Goal: Navigation & Orientation: Find specific page/section

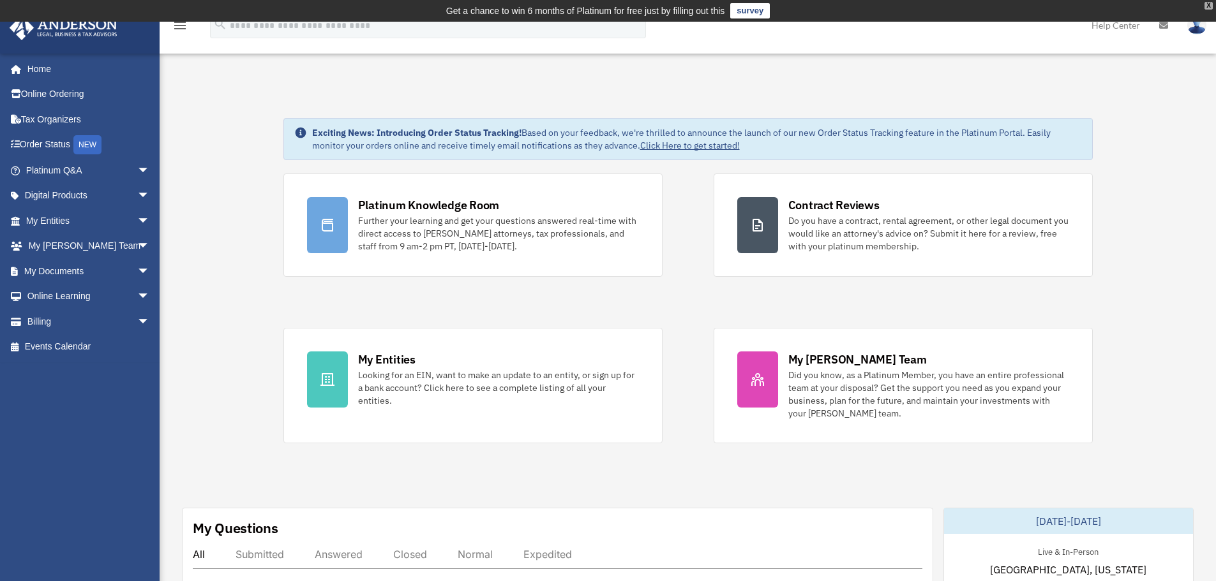
click at [1208, 4] on div "X" at bounding box center [1208, 6] width 8 height 8
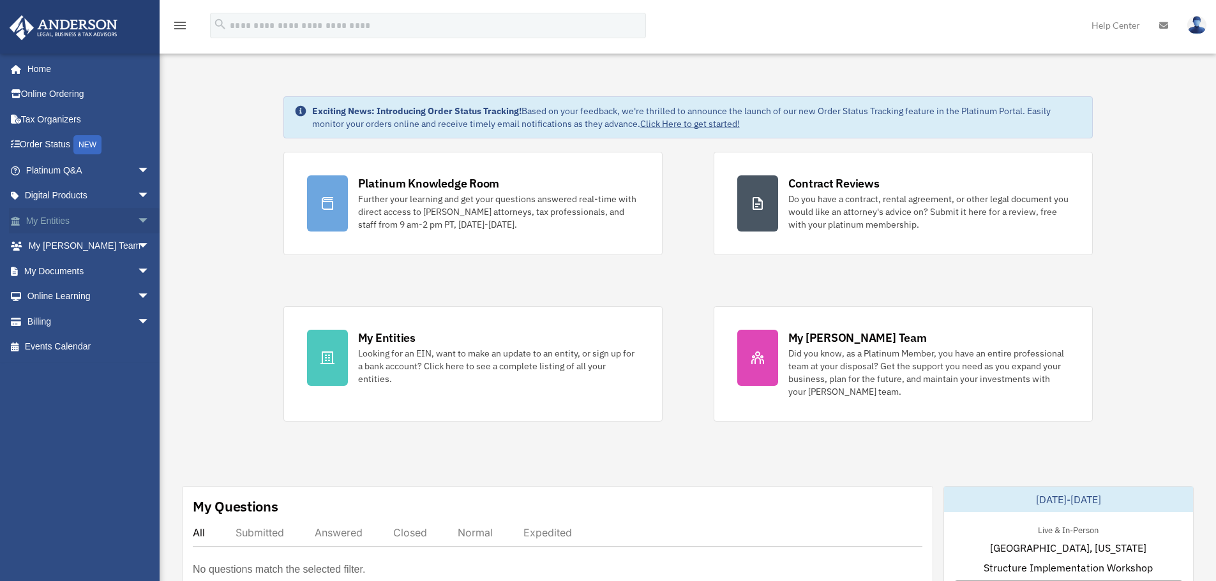
click at [63, 214] on link "My Entities arrow_drop_down" at bounding box center [89, 221] width 160 height 26
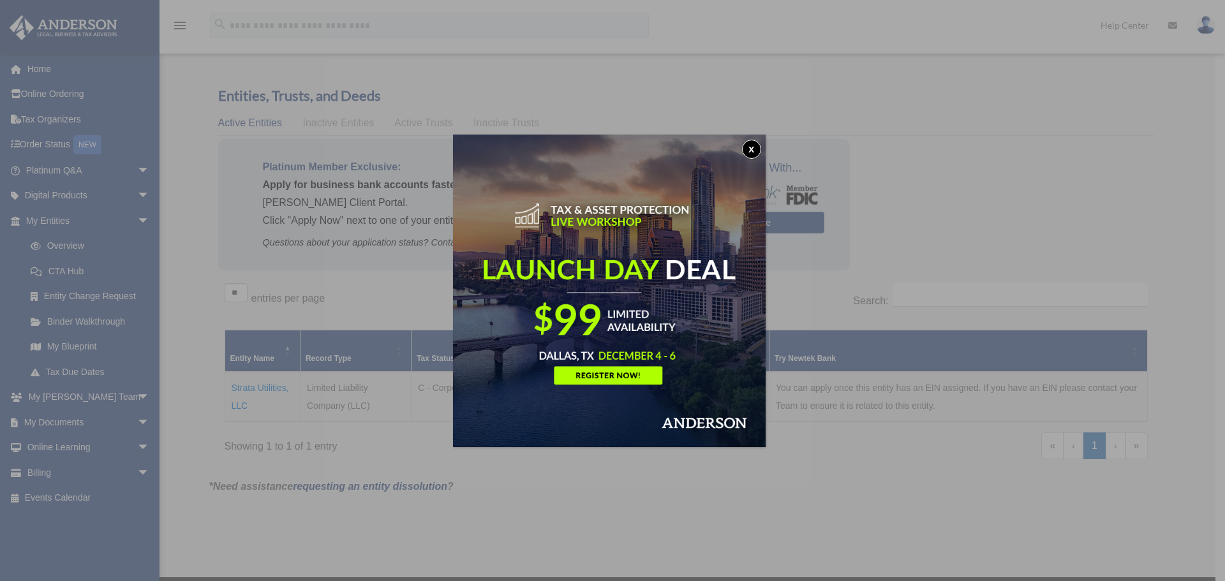
click at [759, 148] on button "x" at bounding box center [751, 149] width 19 height 19
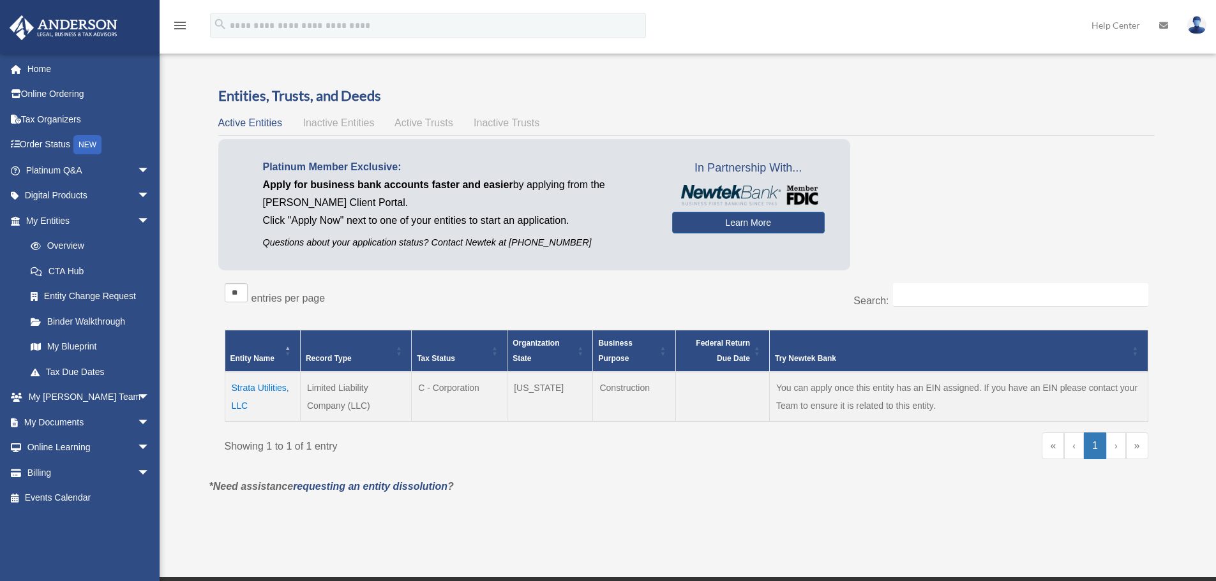
click at [257, 384] on td "Strata Utilities, LLC" at bounding box center [262, 397] width 75 height 50
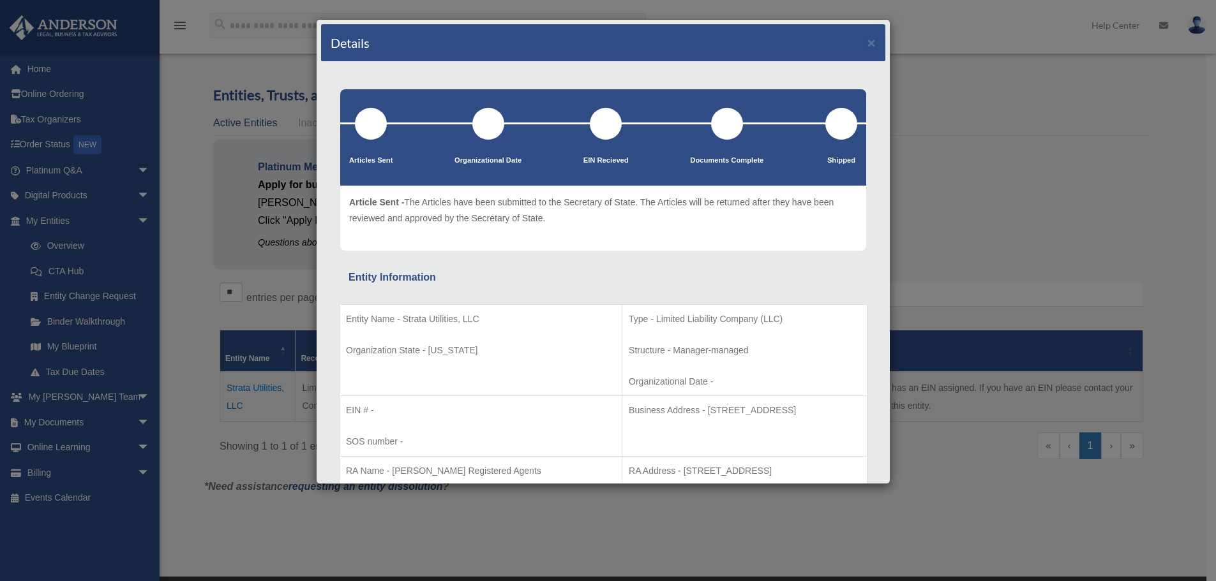
drag, startPoint x: 630, startPoint y: 410, endPoint x: 791, endPoint y: 405, distance: 160.9
click at [791, 405] on p "Business Address - 1718 Capitol Ave., Cheyenne, WY 82001" at bounding box center [745, 411] width 232 height 16
copy p "1718 Capitol Ave., Cheyenne, WY 82001"
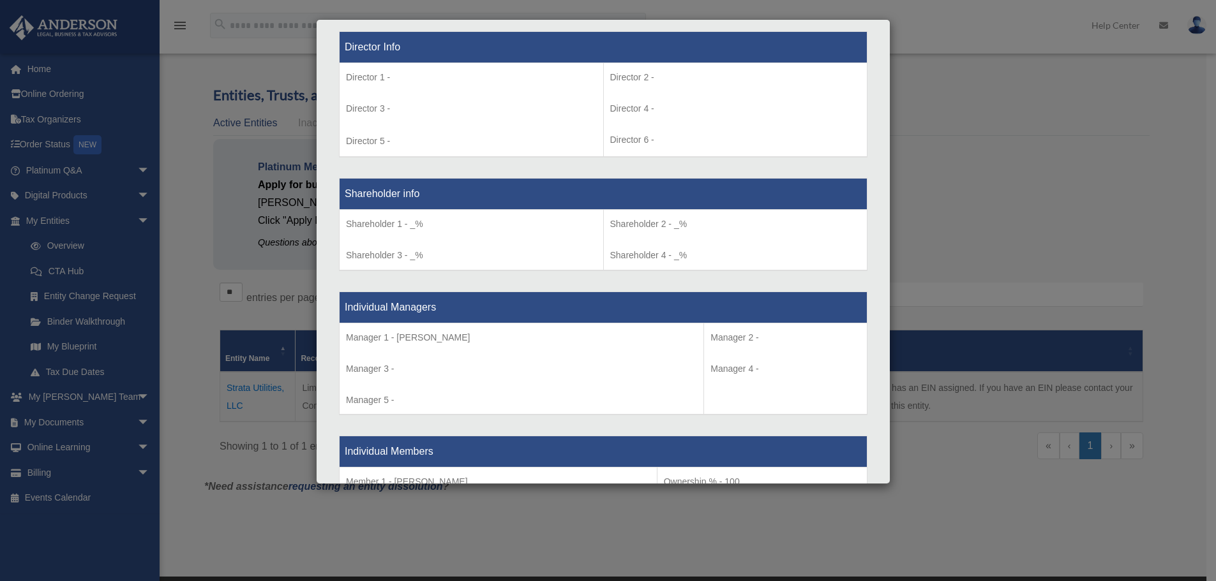
scroll to position [936, 0]
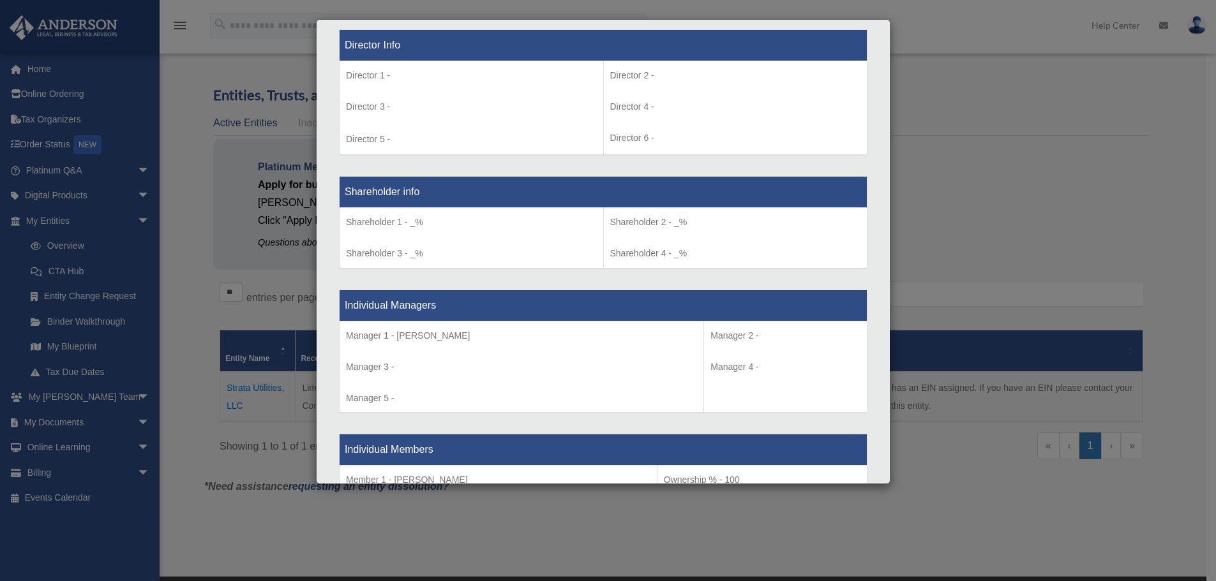
click at [427, 334] on p "Manager 1 - Cristina Andrea Vasile" at bounding box center [521, 336] width 351 height 16
click at [601, 365] on p "Manager 3 -" at bounding box center [521, 367] width 351 height 16
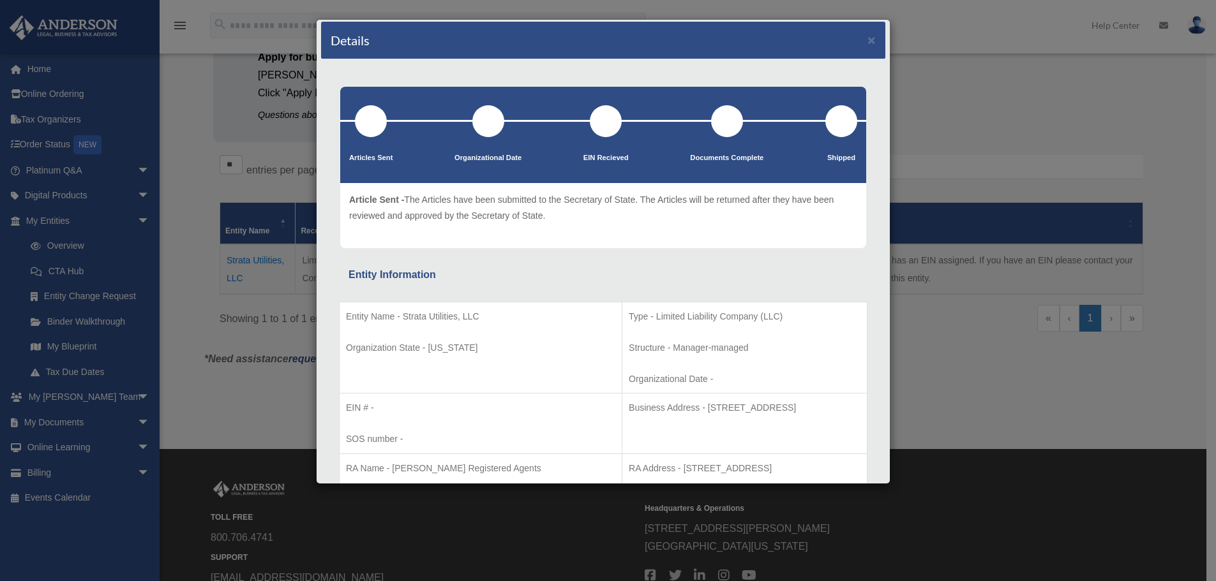
scroll to position [0, 0]
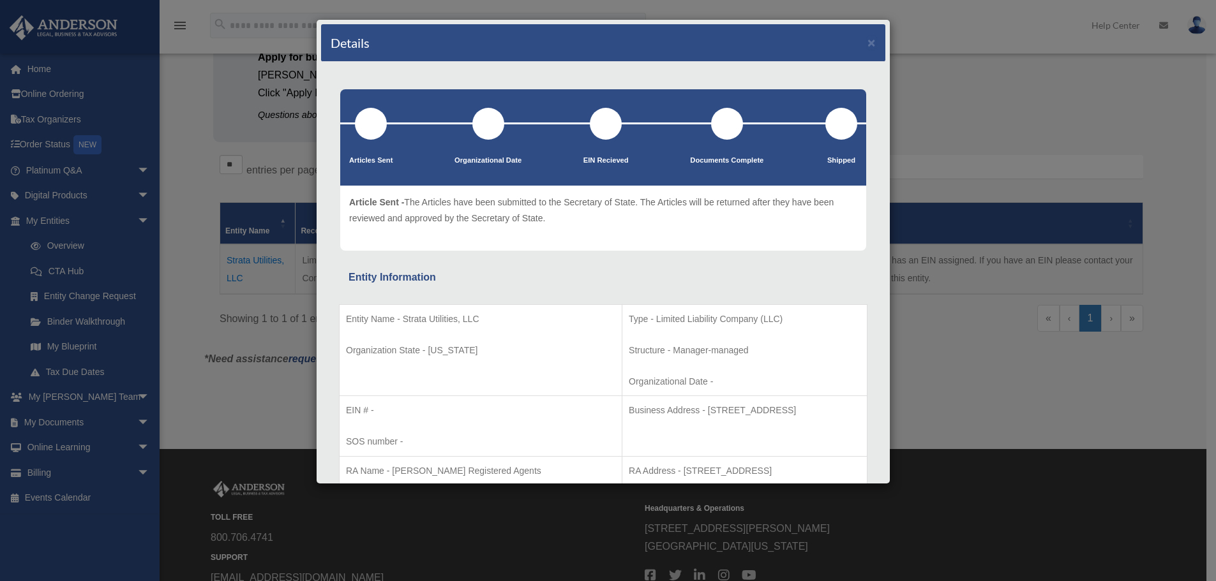
click at [867, 40] on div "Details ×" at bounding box center [603, 43] width 564 height 38
click at [867, 45] on button "×" at bounding box center [871, 42] width 8 height 13
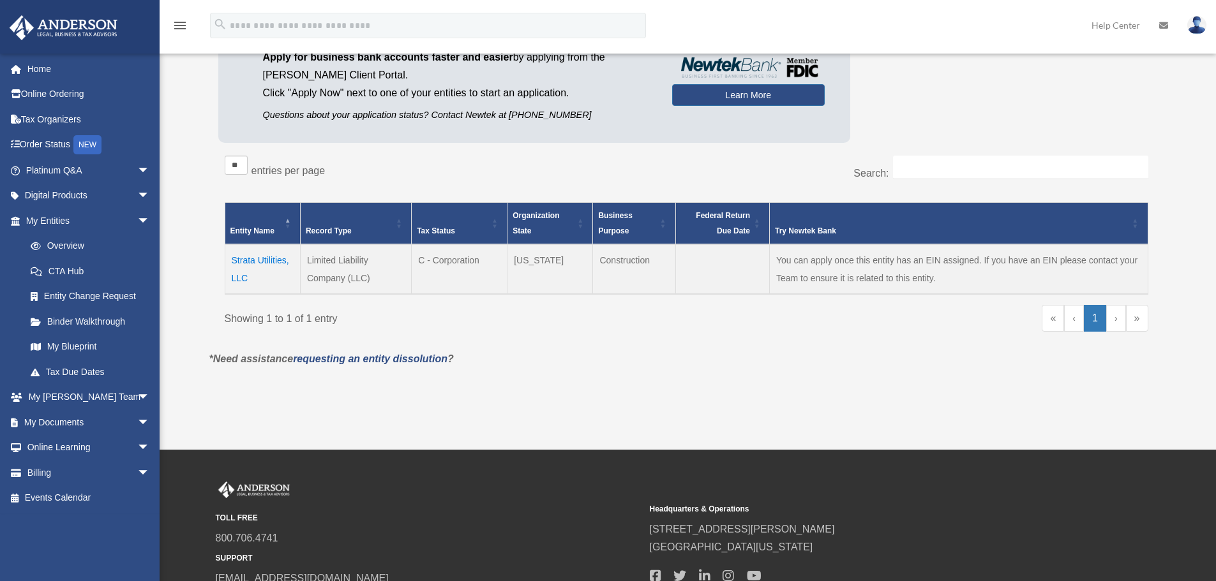
click at [885, 384] on div "Do you really want to log out? Yes No Entities, Trusts, and Deeds Active Entiti…" at bounding box center [686, 173] width 973 height 428
click at [1128, 317] on link "»" at bounding box center [1137, 318] width 22 height 27
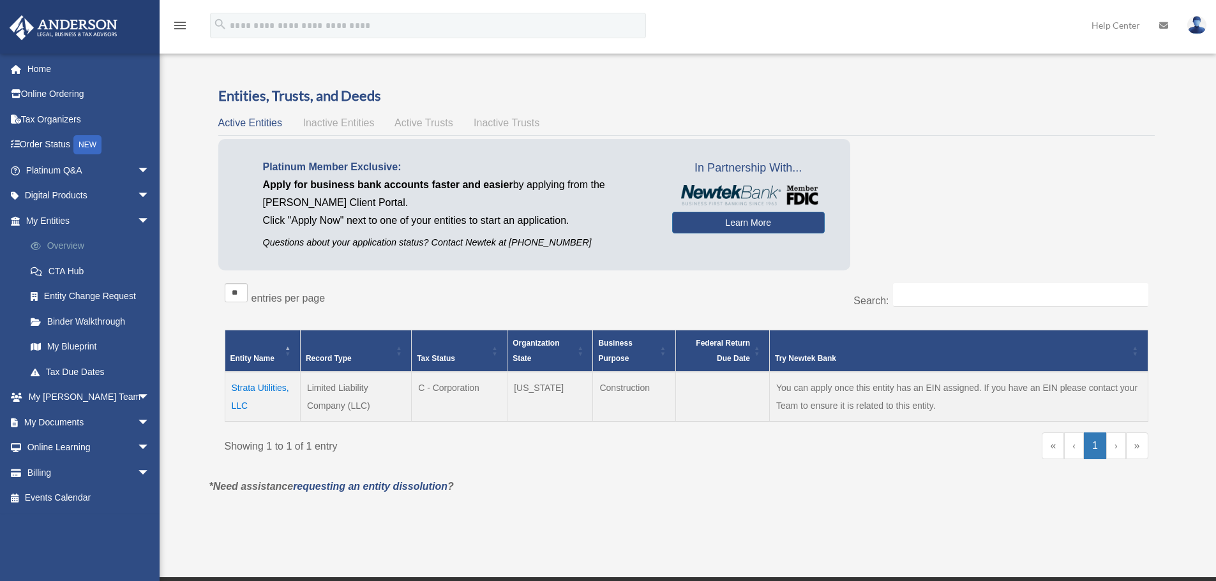
click at [70, 239] on link "Overview" at bounding box center [93, 247] width 151 height 26
click at [73, 424] on link "My Documents arrow_drop_down" at bounding box center [89, 423] width 160 height 26
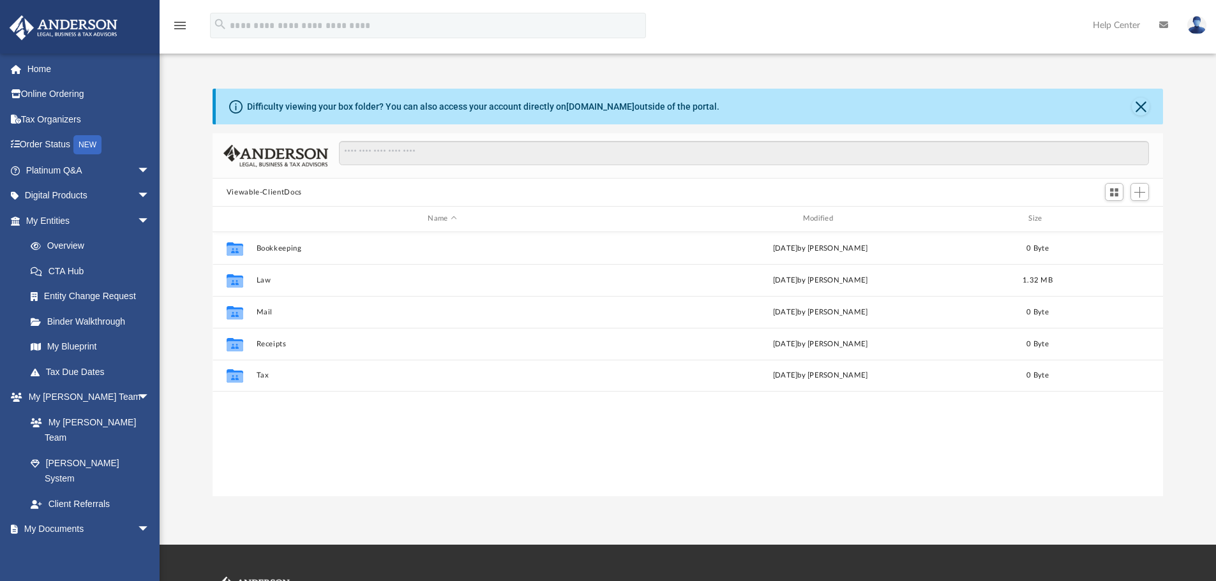
scroll to position [281, 941]
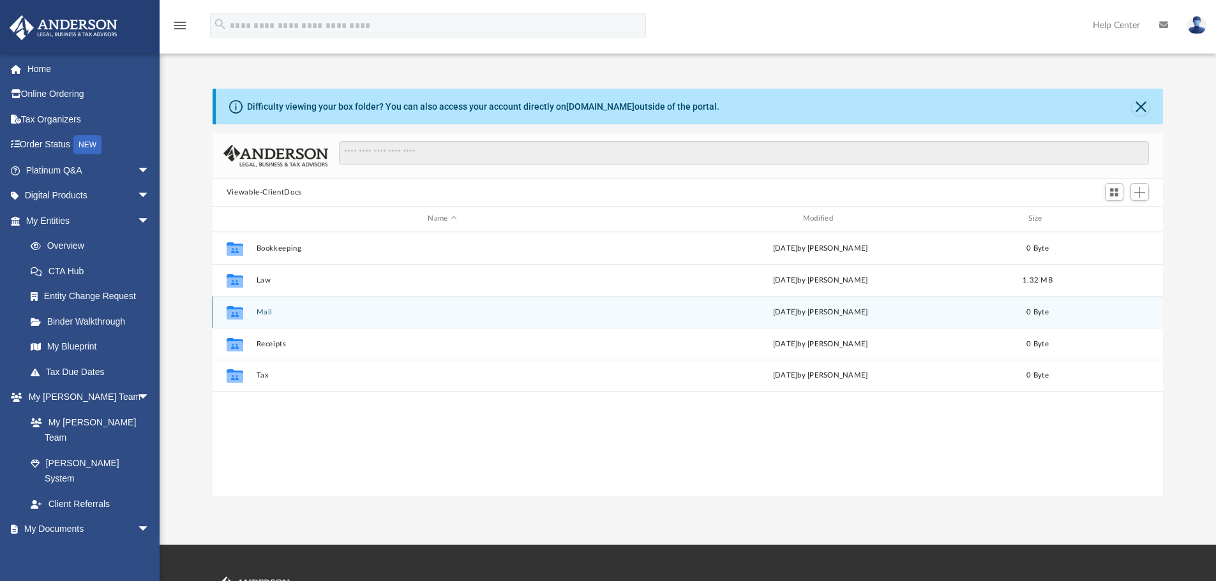
click at [258, 313] on button "Mail" at bounding box center [442, 312] width 372 height 8
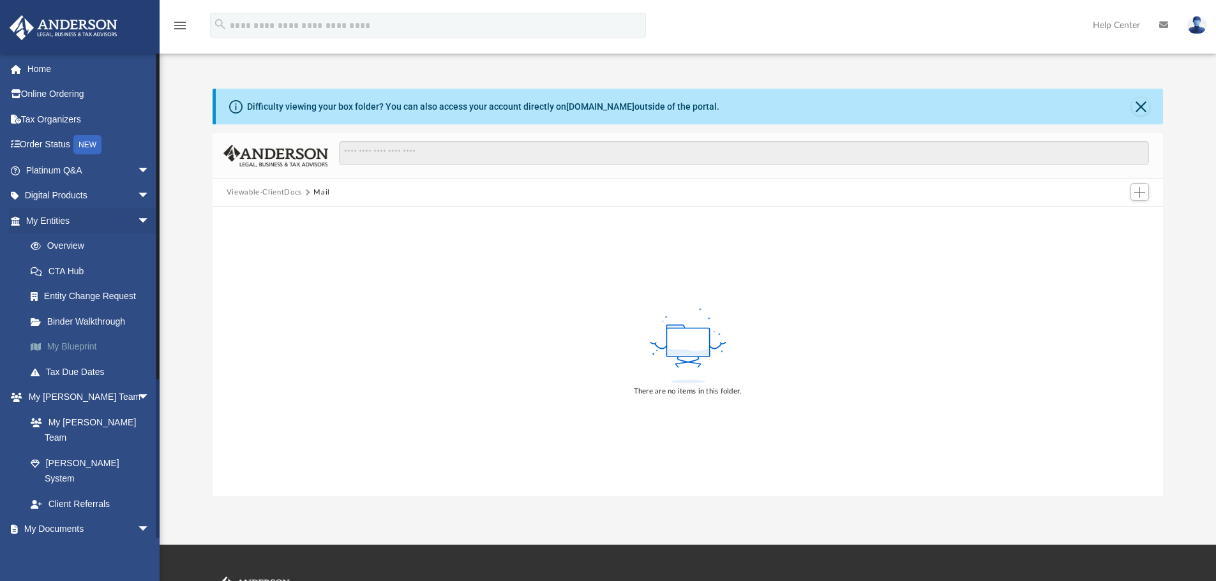
click at [79, 342] on link "My Blueprint" at bounding box center [93, 347] width 151 height 26
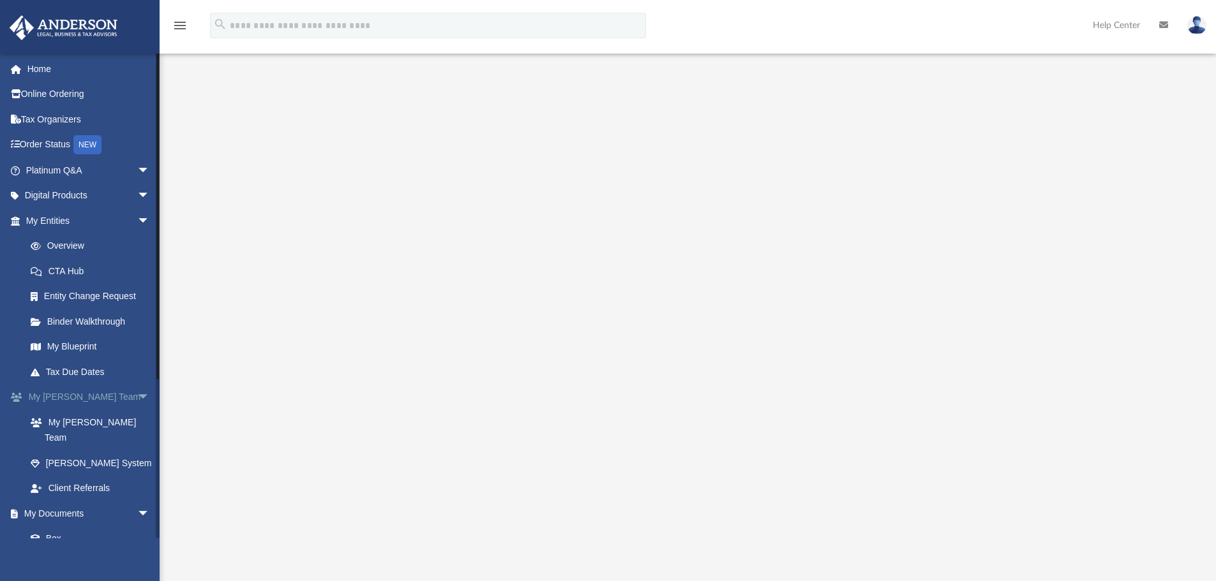
click at [82, 398] on link "My Anderson Team arrow_drop_down" at bounding box center [89, 398] width 160 height 26
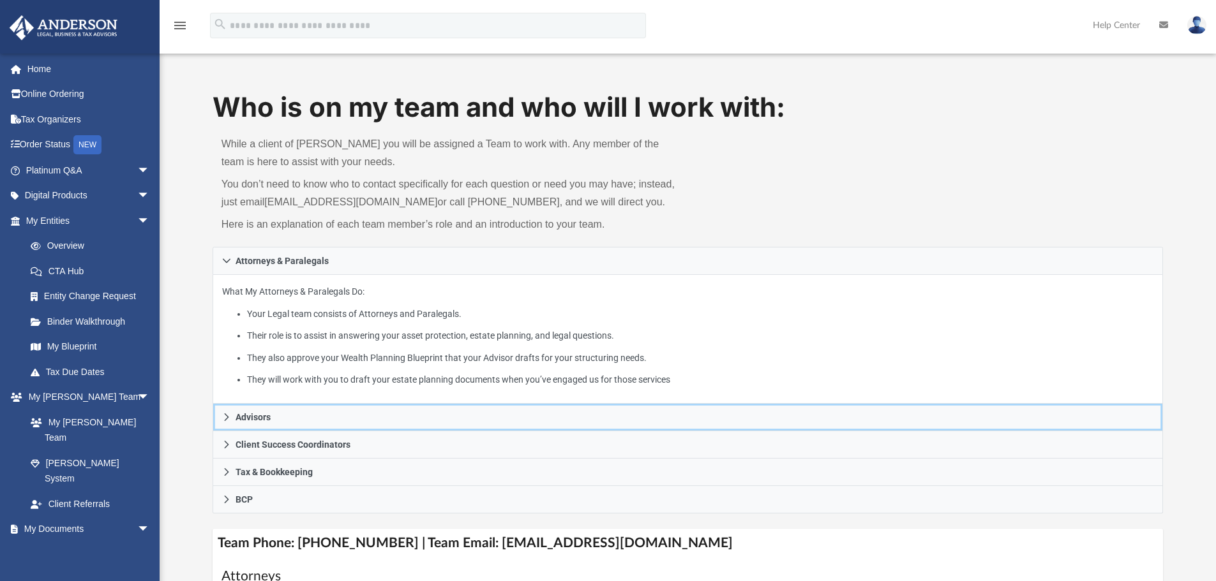
drag, startPoint x: 273, startPoint y: 417, endPoint x: 529, endPoint y: 447, distance: 257.7
click at [273, 417] on link "Advisors" at bounding box center [688, 417] width 951 height 27
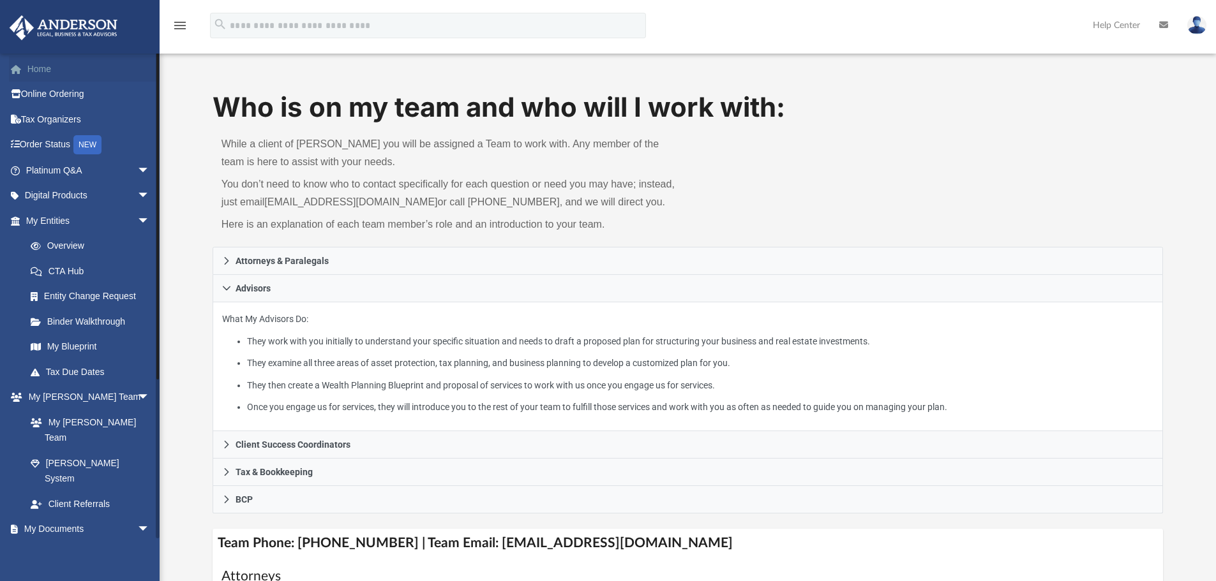
click at [41, 61] on link "Home" at bounding box center [89, 69] width 160 height 26
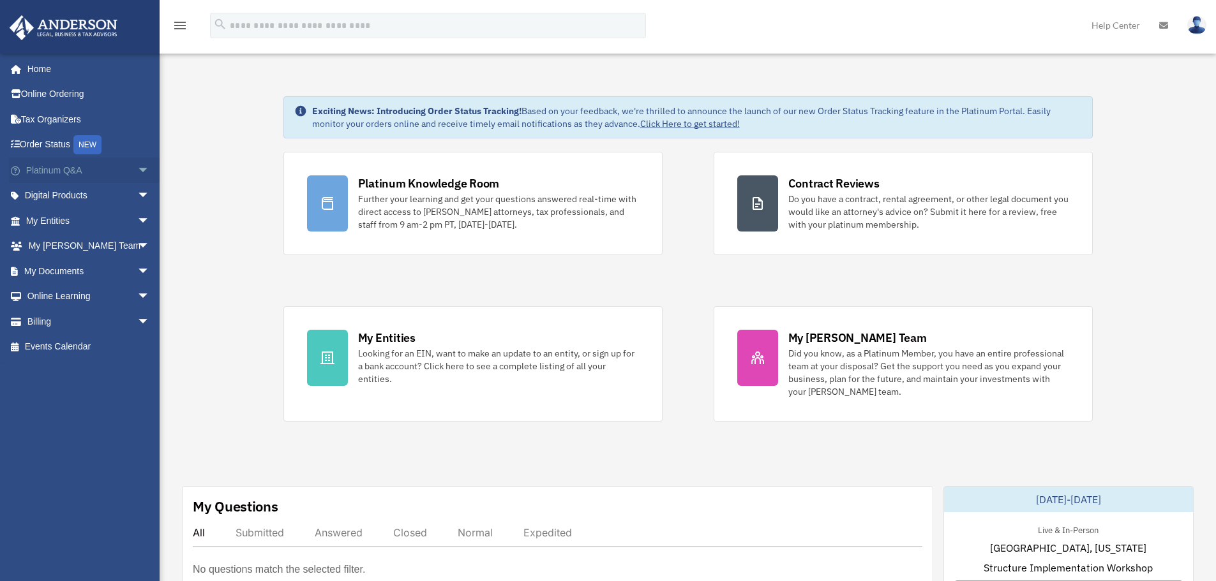
click at [61, 175] on link "Platinum Q&A arrow_drop_down" at bounding box center [89, 171] width 160 height 26
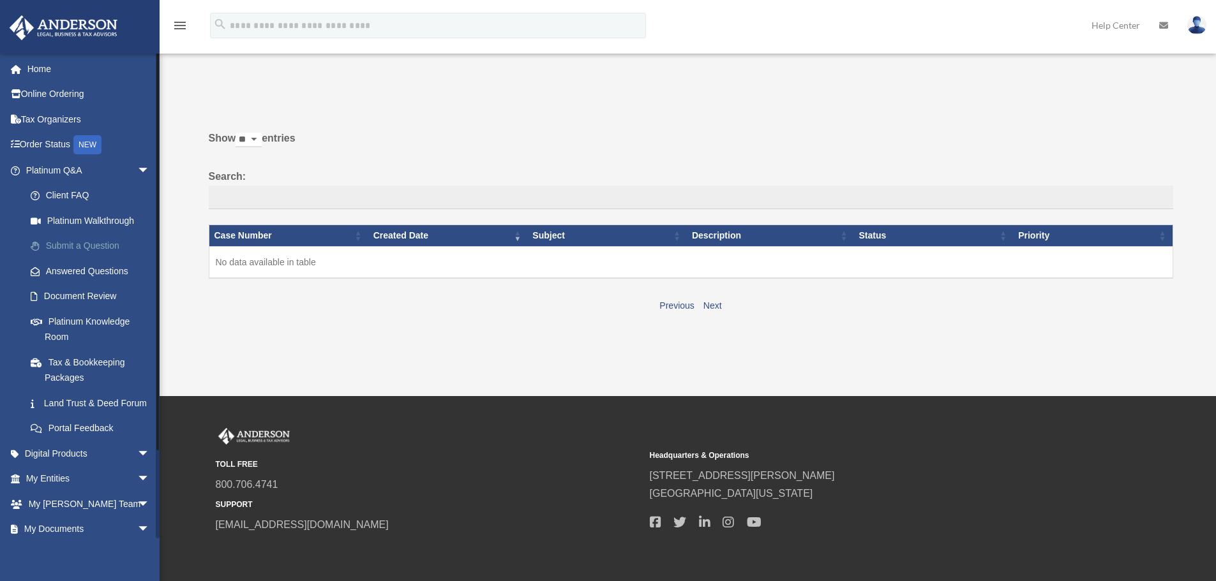
click at [103, 247] on link "Submit a Question" at bounding box center [93, 247] width 151 height 26
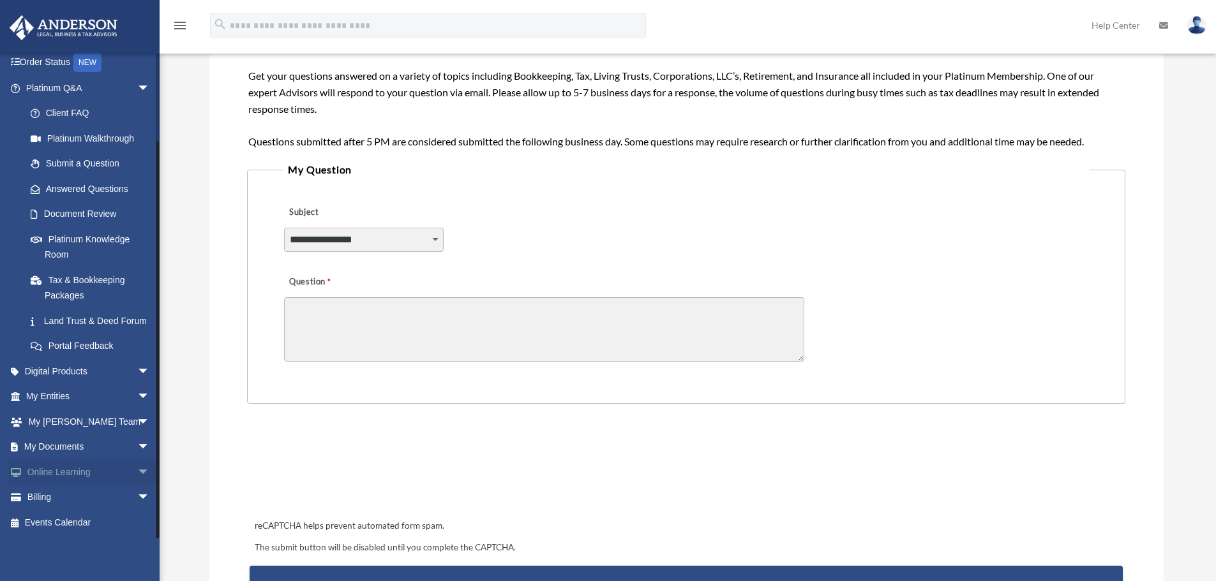
scroll to position [213, 0]
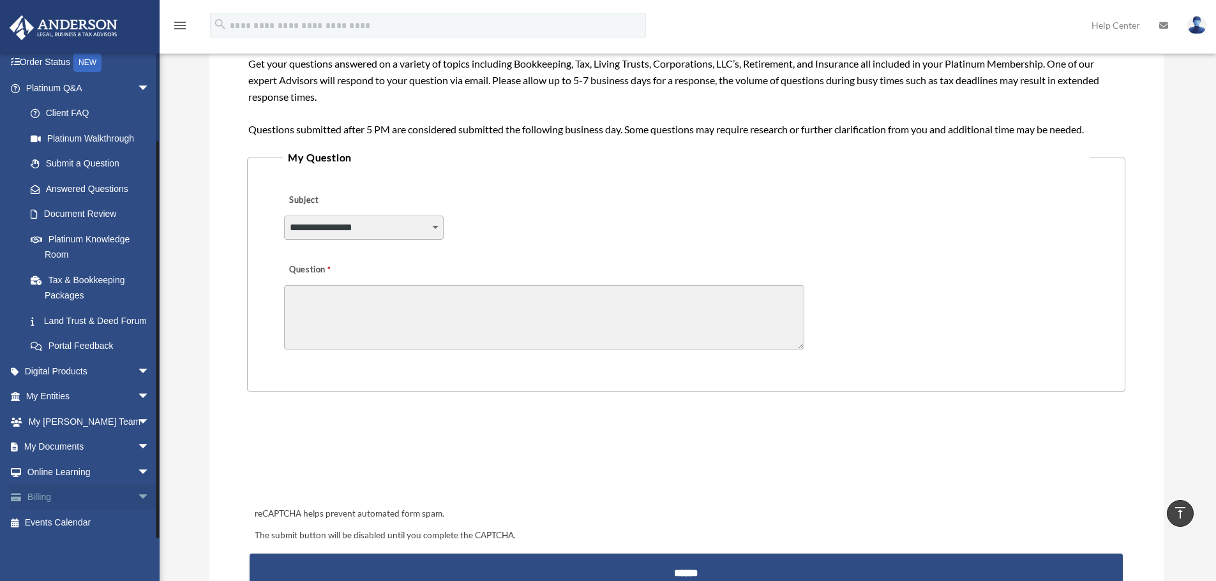
click at [66, 500] on link "Billing arrow_drop_down" at bounding box center [89, 498] width 160 height 26
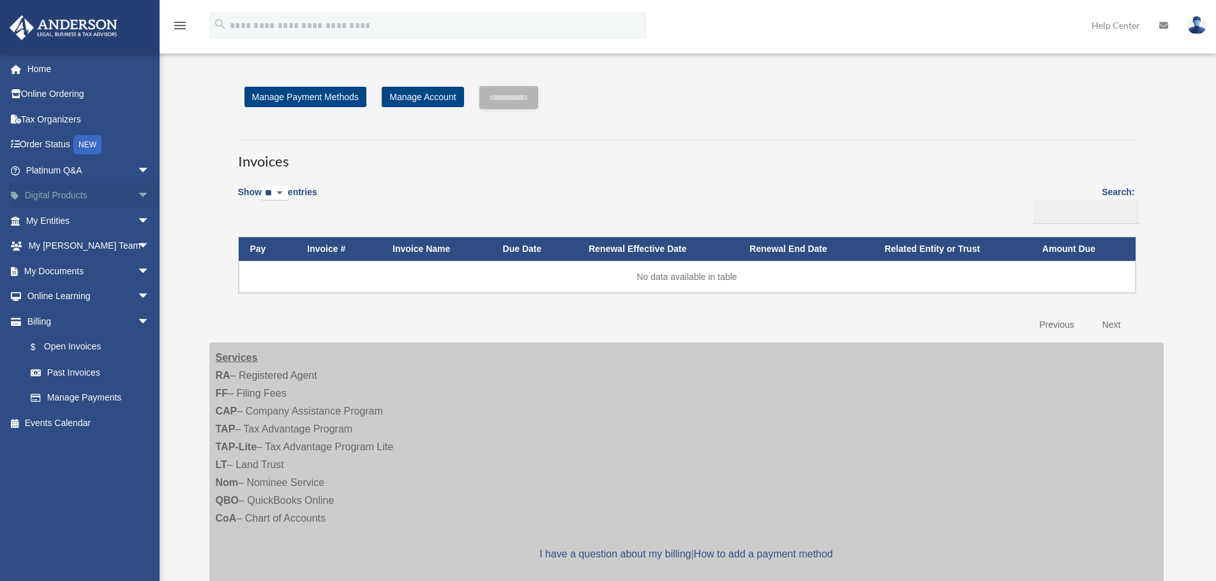
click at [65, 186] on link "Digital Products arrow_drop_down" at bounding box center [89, 196] width 160 height 26
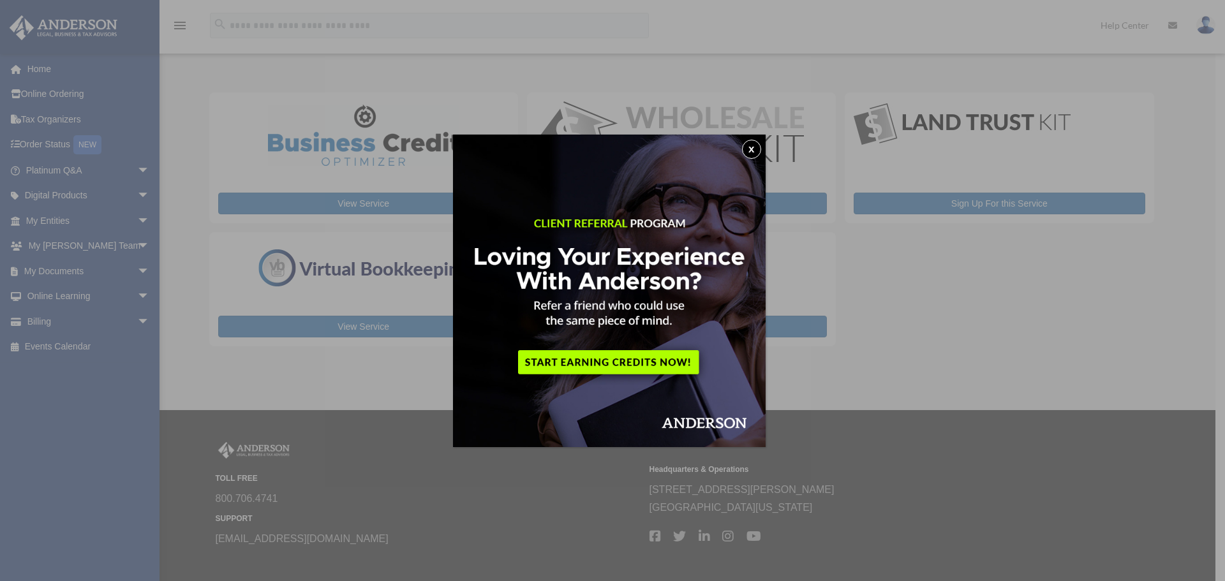
click at [753, 147] on button "x" at bounding box center [751, 149] width 19 height 19
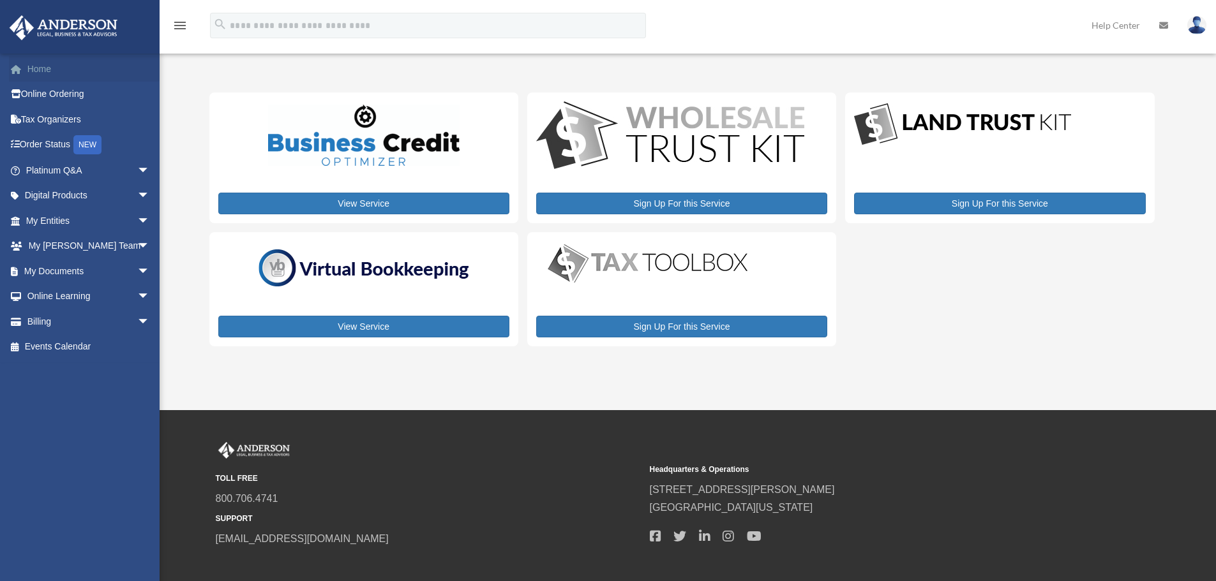
click at [39, 62] on link "Home" at bounding box center [89, 69] width 160 height 26
